Goal: Information Seeking & Learning: Learn about a topic

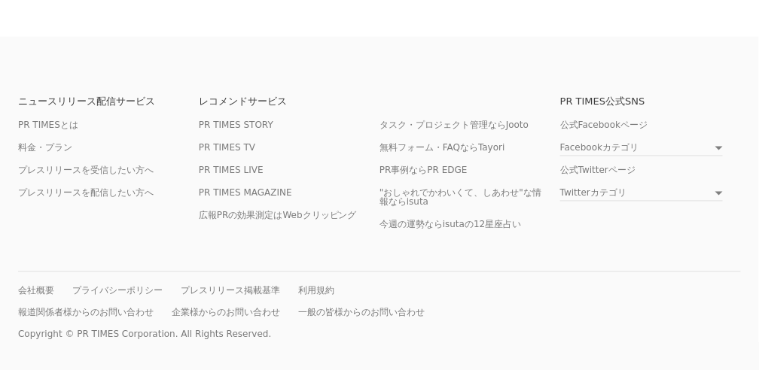
scroll to position [641, 0]
click at [62, 143] on link "料金・プラン" at bounding box center [45, 148] width 54 height 11
click at [259, 120] on link "PR TIMES STORY" at bounding box center [236, 125] width 75 height 11
click at [70, 120] on link "PR TIMESとは" at bounding box center [48, 125] width 60 height 11
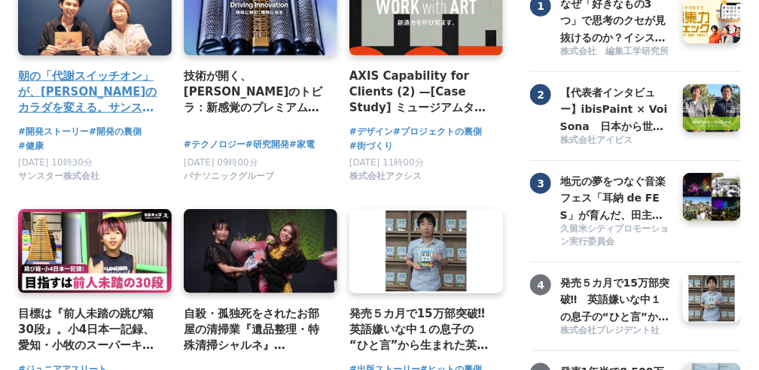
scroll to position [151, 0]
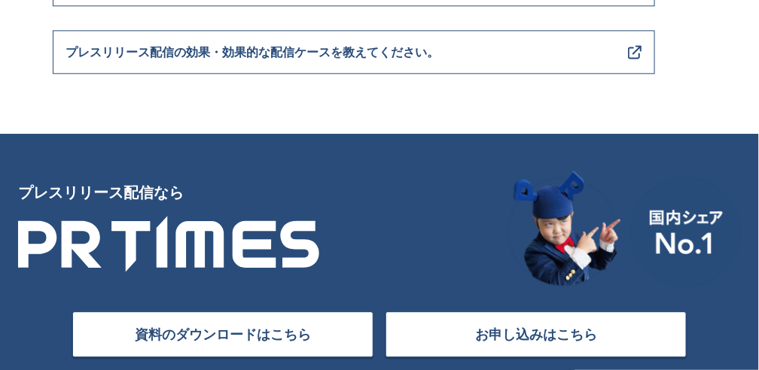
scroll to position [6635, 0]
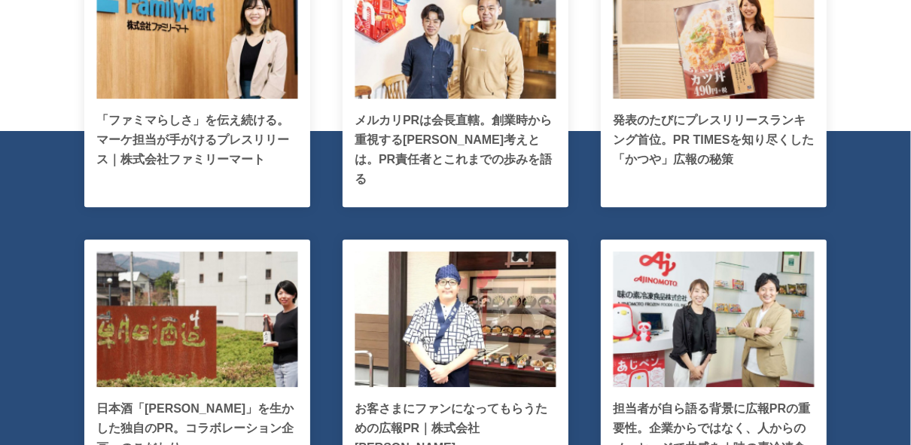
scroll to position [3253, 0]
